Goal: Find specific page/section: Find specific page/section

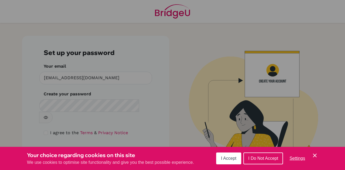
click at [229, 160] on span "I Accept" at bounding box center [228, 158] width 15 height 5
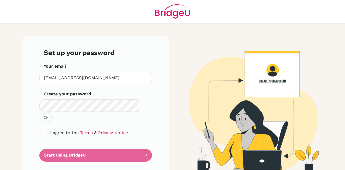
click at [48, 116] on icon "button" at bounding box center [46, 118] width 4 height 4
click at [46, 131] on input "checkbox" at bounding box center [46, 133] width 4 height 4
checkbox input "true"
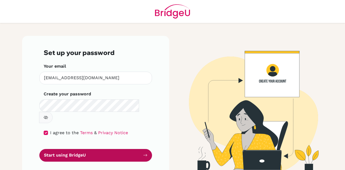
click at [90, 149] on button "Start using BridgeU" at bounding box center [95, 155] width 113 height 13
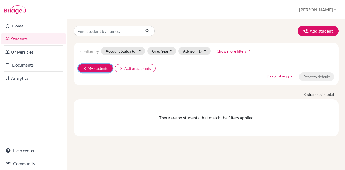
click at [91, 71] on button "clear My students" at bounding box center [95, 68] width 35 height 8
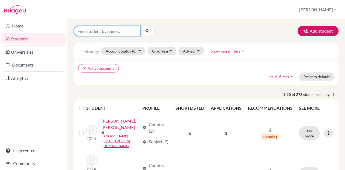
click at [85, 34] on input "Find student by name..." at bounding box center [107, 31] width 67 height 10
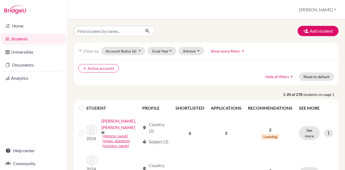
click at [45, 41] on link "Students" at bounding box center [33, 38] width 65 height 11
click at [307, 32] on button "Add student" at bounding box center [318, 31] width 41 height 10
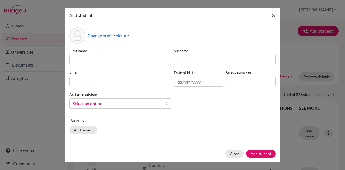
click at [275, 17] on span "×" at bounding box center [274, 15] width 4 height 8
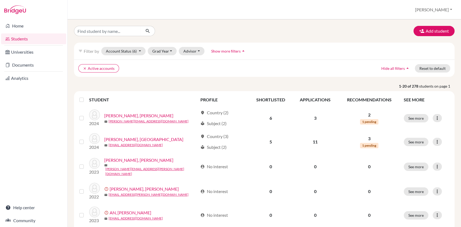
drag, startPoint x: 339, startPoint y: 0, endPoint x: 229, endPoint y: 82, distance: 137.2
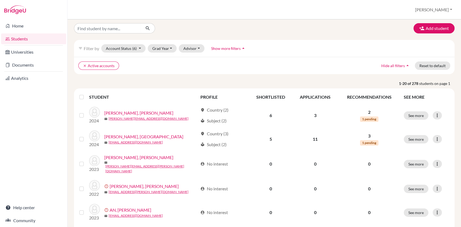
scroll to position [3, 0]
click at [134, 48] on span "(6)" at bounding box center [134, 48] width 4 height 5
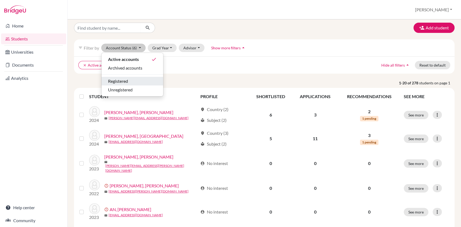
click at [136, 79] on div "Registered" at bounding box center [132, 81] width 49 height 6
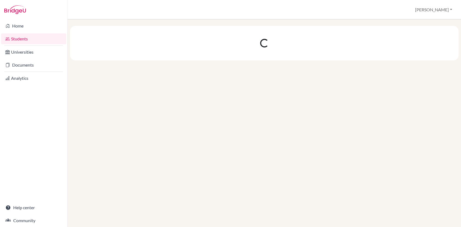
scroll to position [0, 0]
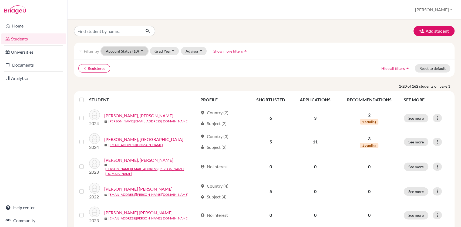
click at [126, 52] on button "Account Status (10)" at bounding box center [124, 51] width 46 height 8
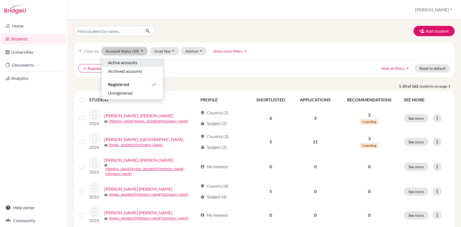
click at [132, 62] on span "Active accounts" at bounding box center [122, 62] width 29 height 6
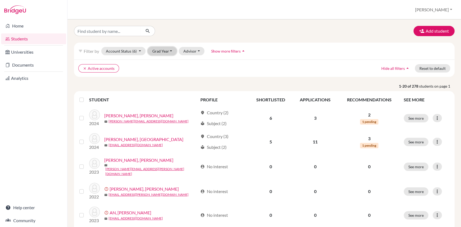
click at [155, 52] on button "Grad Year" at bounding box center [162, 51] width 29 height 8
click at [165, 60] on div "2025" at bounding box center [163, 62] width 19 height 6
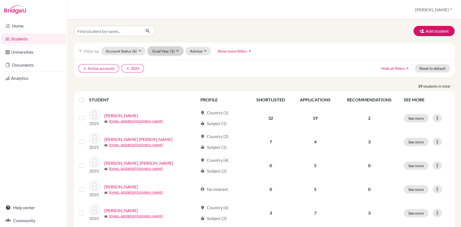
click at [170, 50] on span "(1)" at bounding box center [172, 51] width 4 height 5
click at [209, 83] on p "19 students in total" at bounding box center [264, 86] width 388 height 6
click at [195, 51] on button "Advisor" at bounding box center [198, 51] width 26 height 8
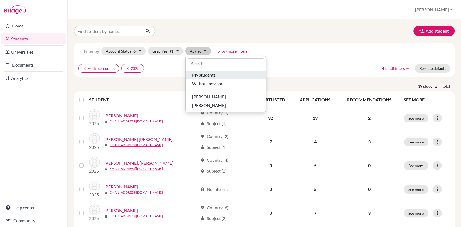
click at [198, 74] on span "My students" at bounding box center [203, 75] width 23 height 6
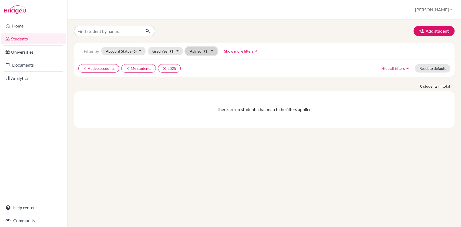
click at [199, 48] on button "Advisor (1)" at bounding box center [201, 51] width 32 height 8
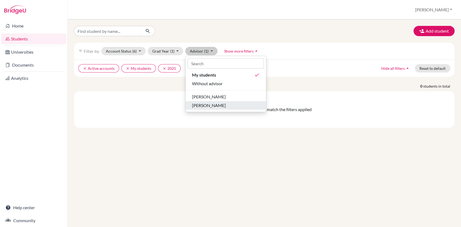
click at [209, 102] on button "[PERSON_NAME]" at bounding box center [225, 105] width 80 height 9
